Goal: Task Accomplishment & Management: Complete application form

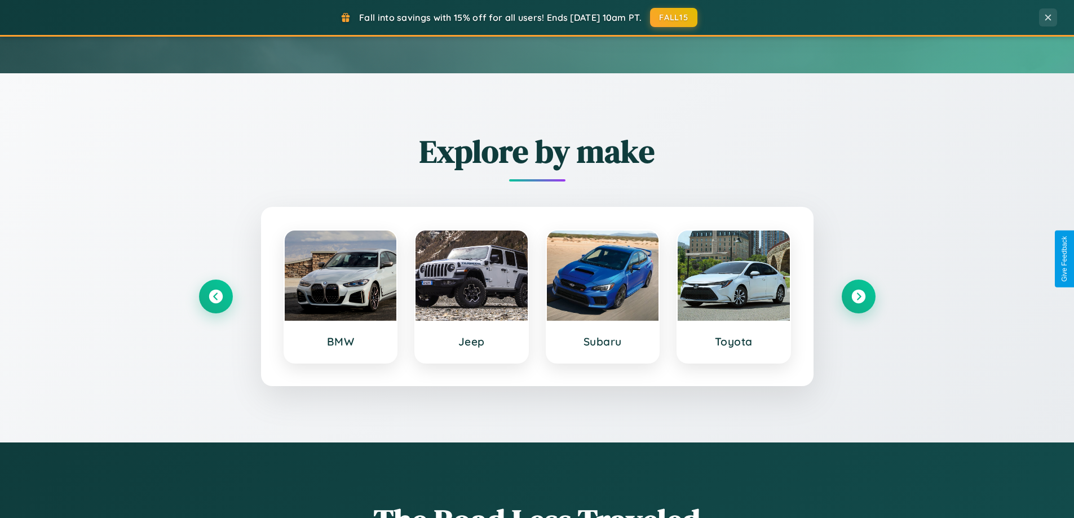
scroll to position [1321, 0]
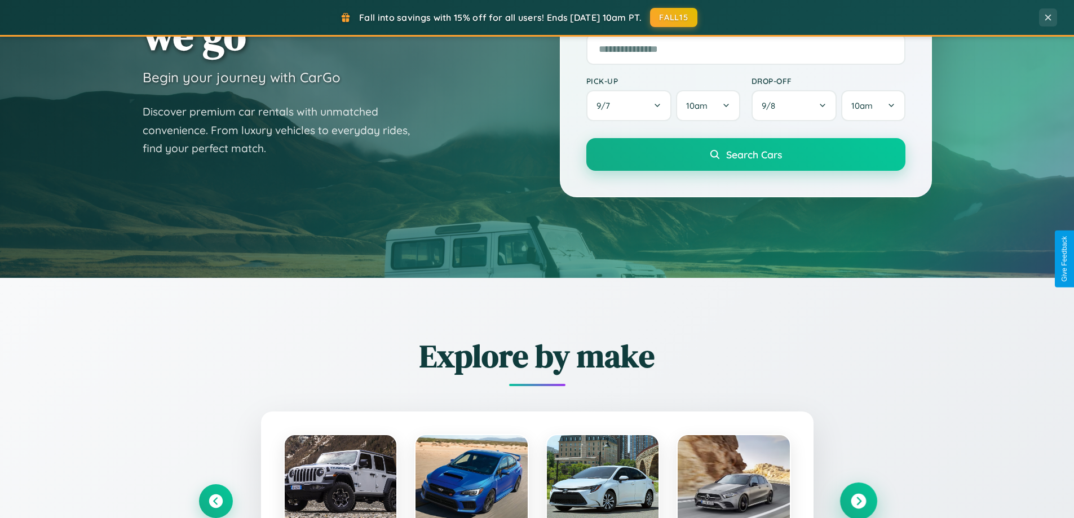
click at [858, 500] on icon at bounding box center [858, 501] width 15 height 15
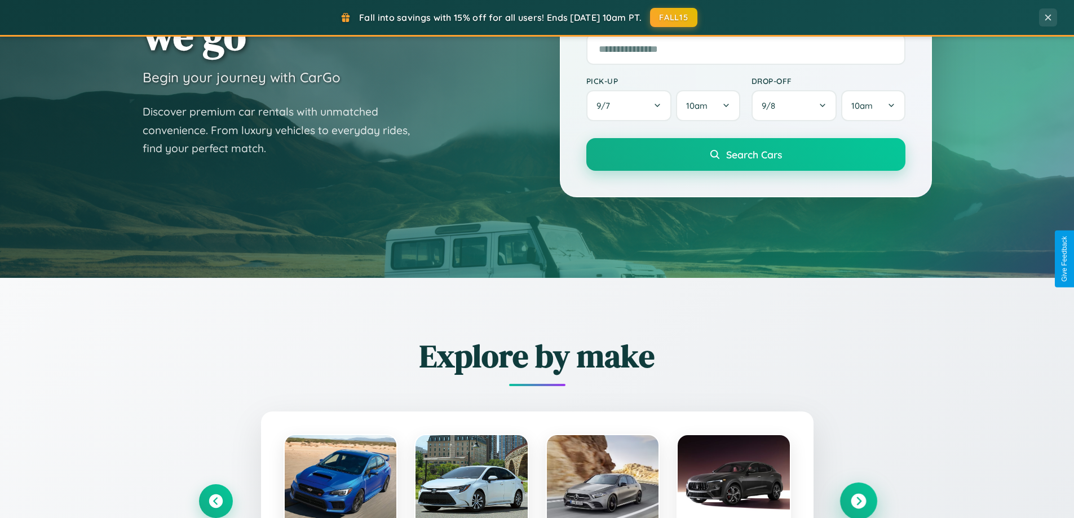
click at [858, 500] on icon at bounding box center [858, 501] width 15 height 15
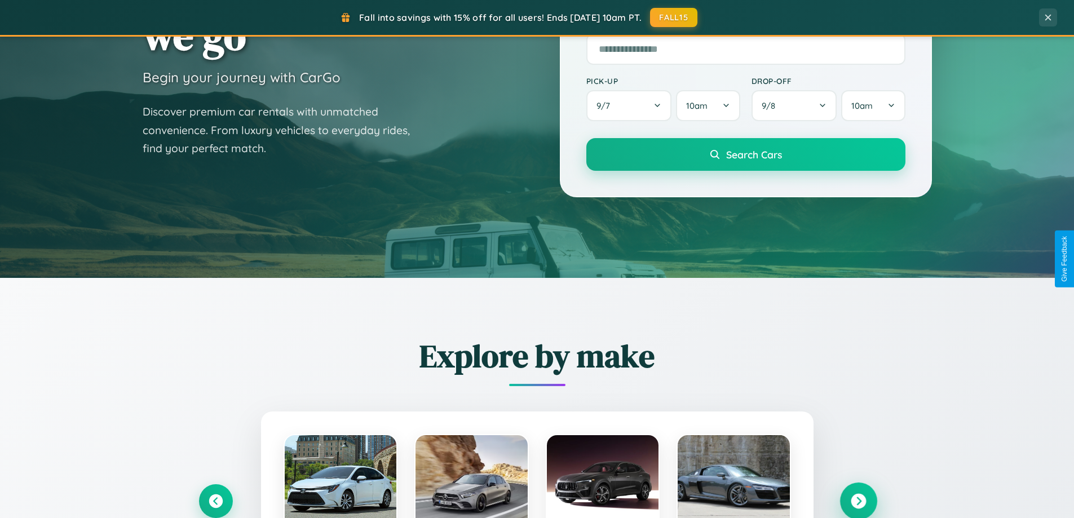
scroll to position [776, 0]
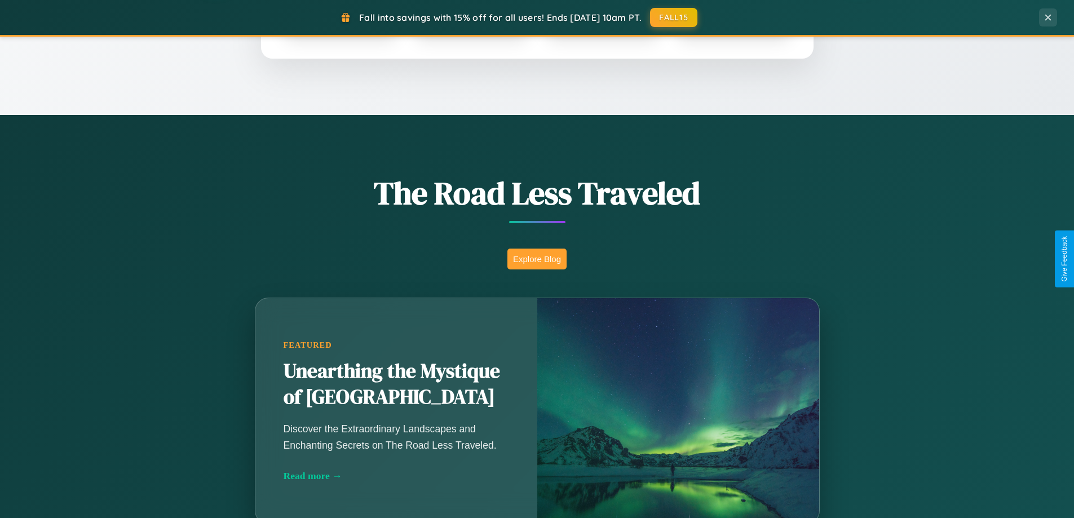
click at [537, 259] on button "Explore Blog" at bounding box center [536, 259] width 59 height 21
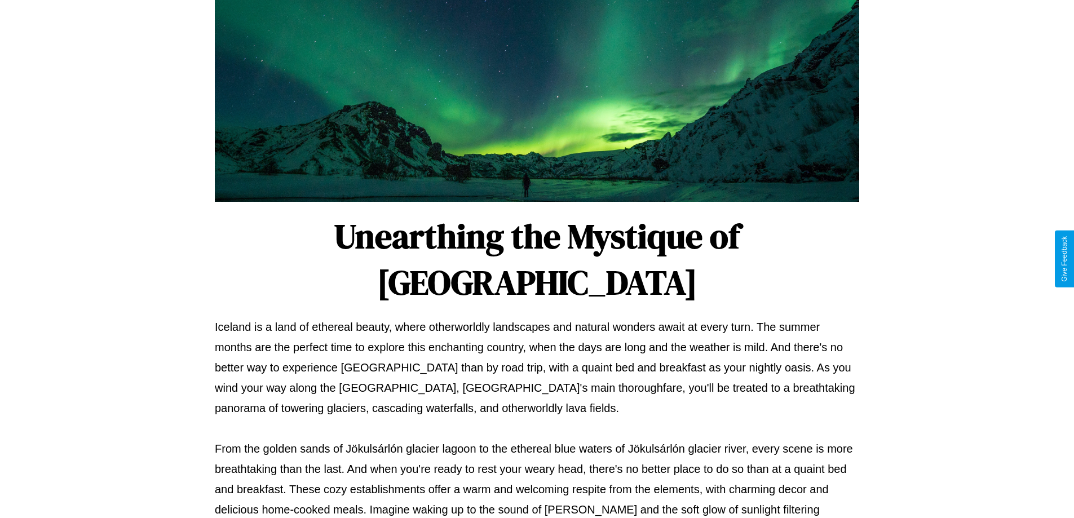
scroll to position [365, 0]
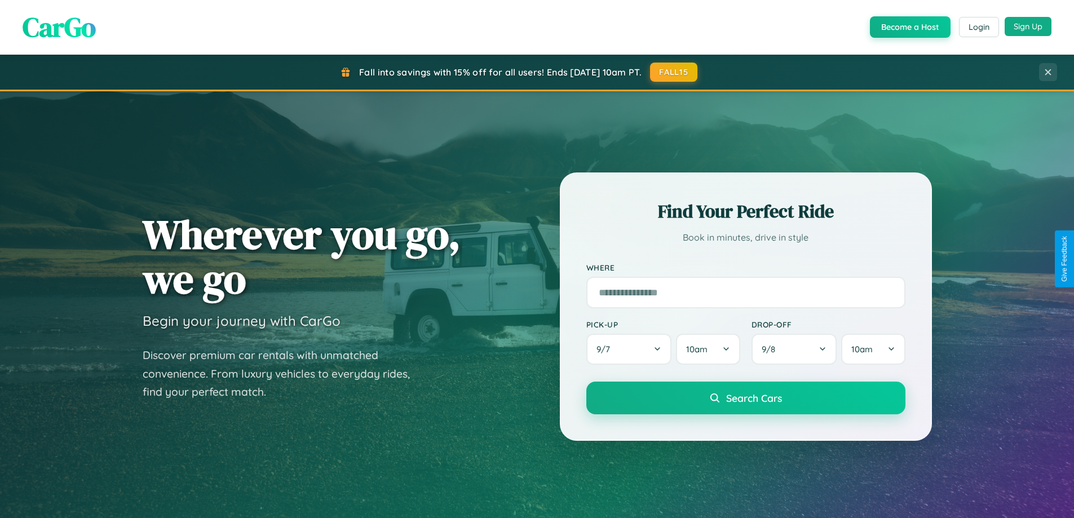
click at [1028, 27] on button "Sign Up" at bounding box center [1028, 26] width 47 height 19
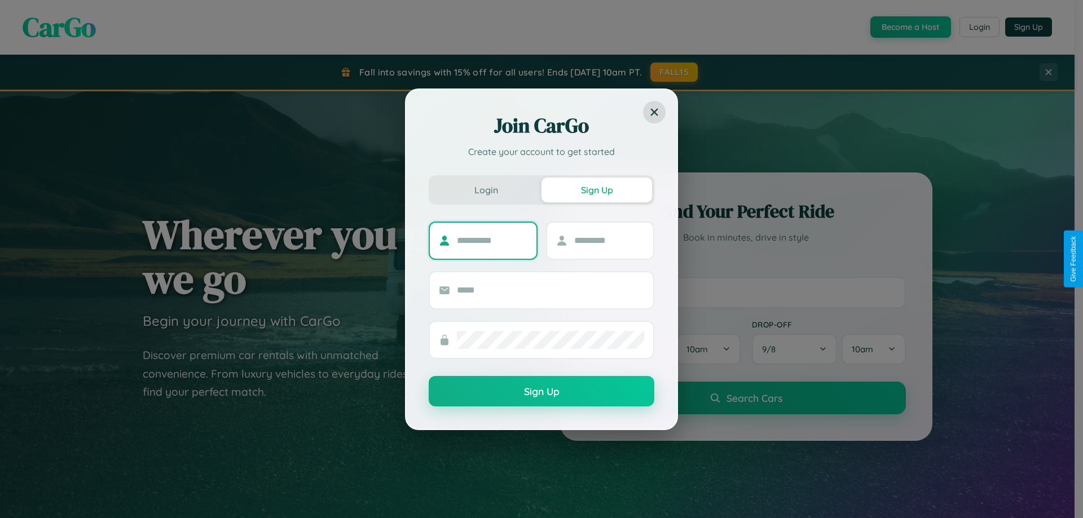
click at [492, 240] on input "text" at bounding box center [492, 241] width 70 height 18
type input "******"
click at [608, 240] on input "text" at bounding box center [609, 241] width 70 height 18
type input "*****"
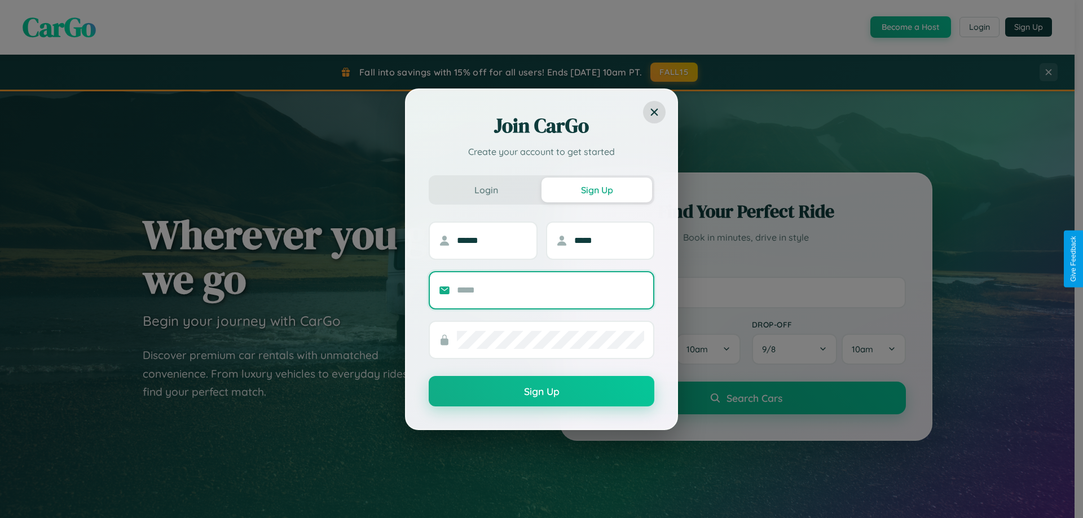
click at [550, 290] on input "text" at bounding box center [550, 290] width 187 height 18
type input "**********"
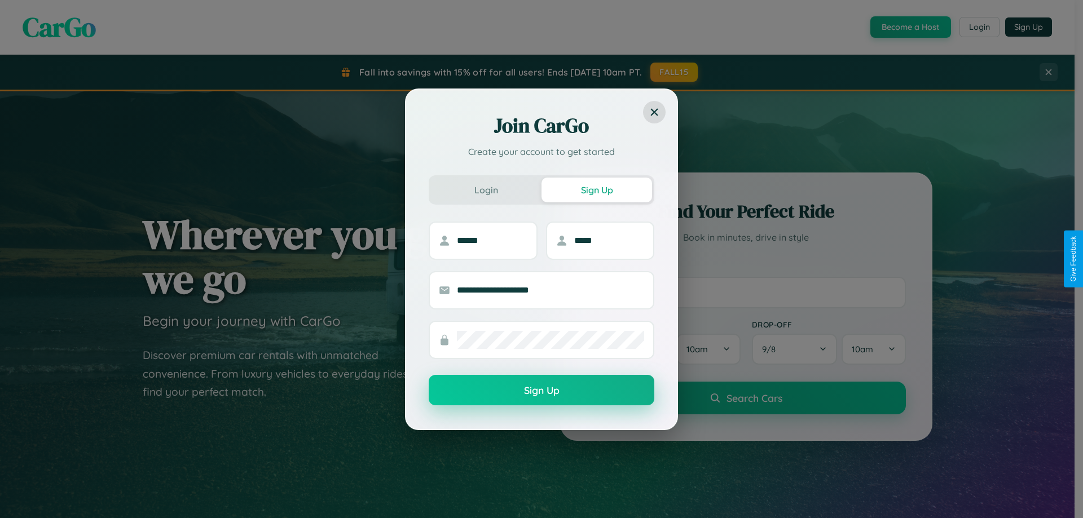
click at [541, 391] on button "Sign Up" at bounding box center [542, 390] width 226 height 30
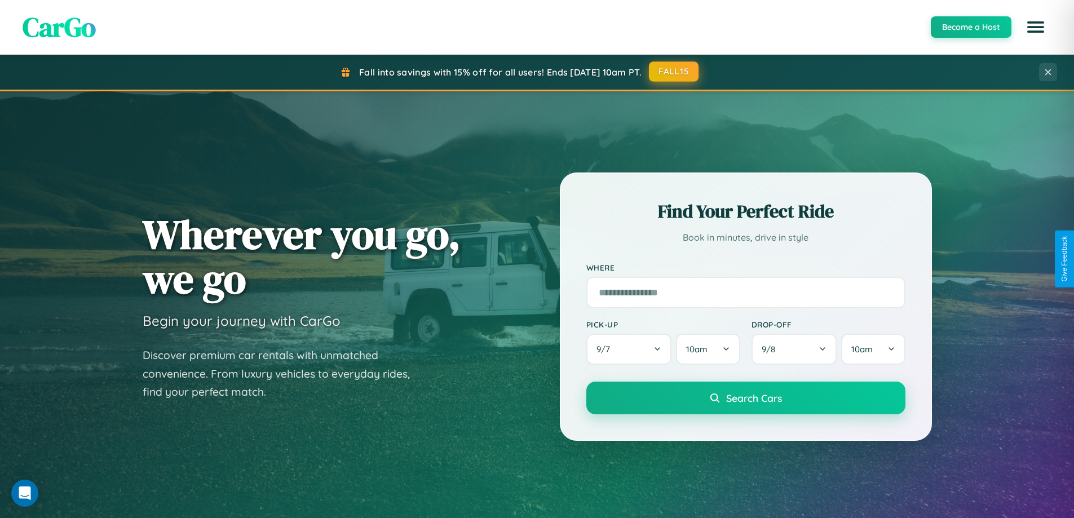
click at [674, 72] on button "FALL15" at bounding box center [674, 71] width 50 height 20
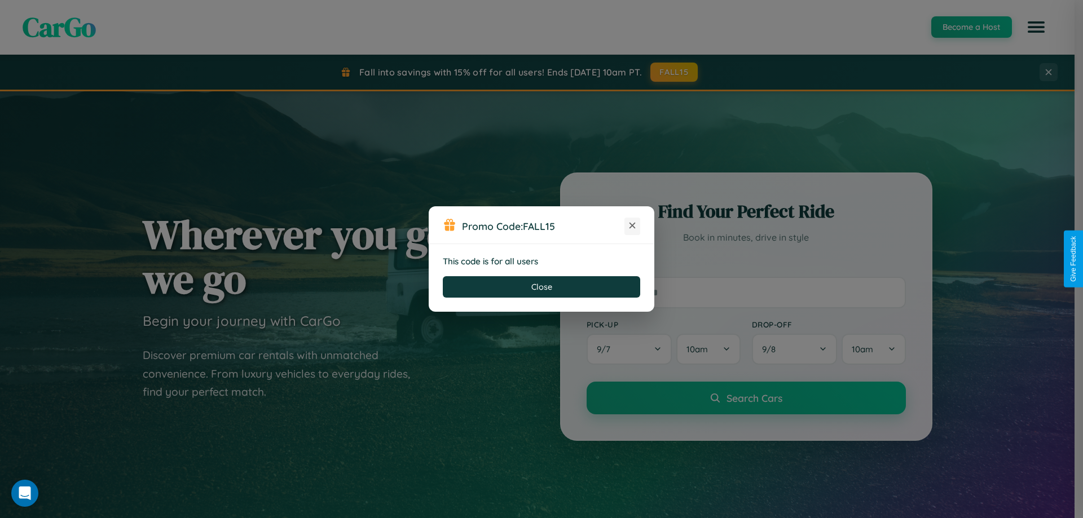
click at [632, 226] on icon at bounding box center [631, 225] width 11 height 11
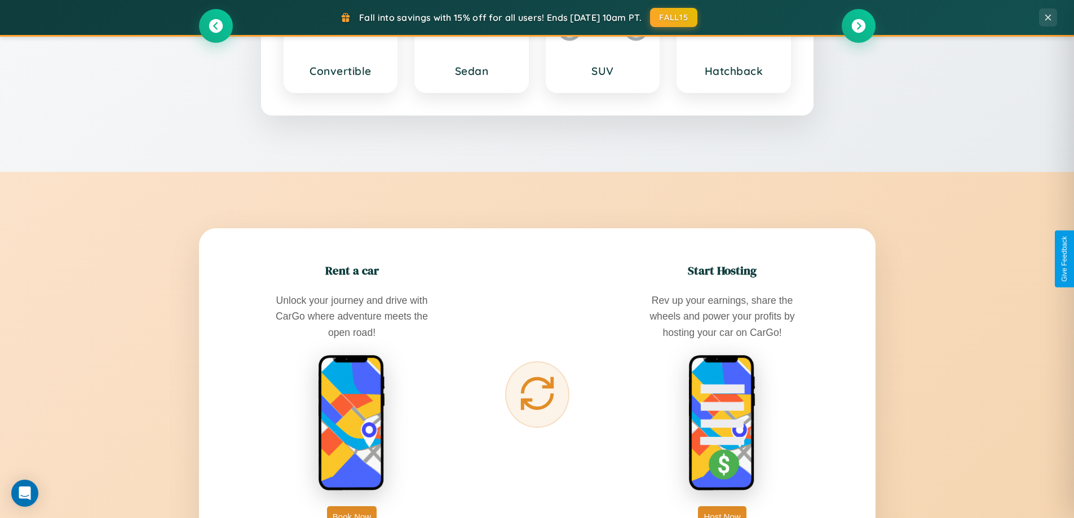
scroll to position [1812, 0]
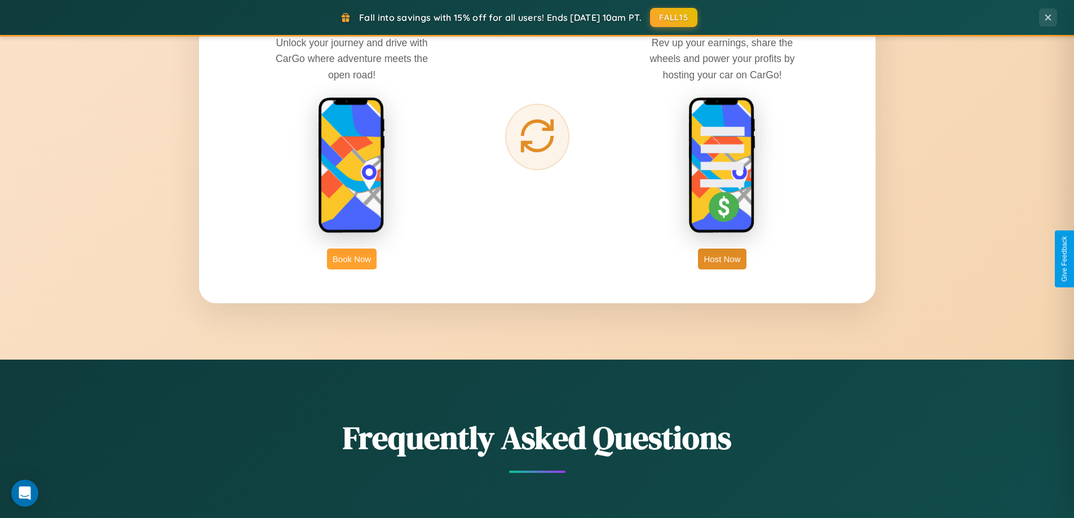
click at [352, 259] on button "Book Now" at bounding box center [352, 259] width 50 height 21
